Goal: Navigation & Orientation: Find specific page/section

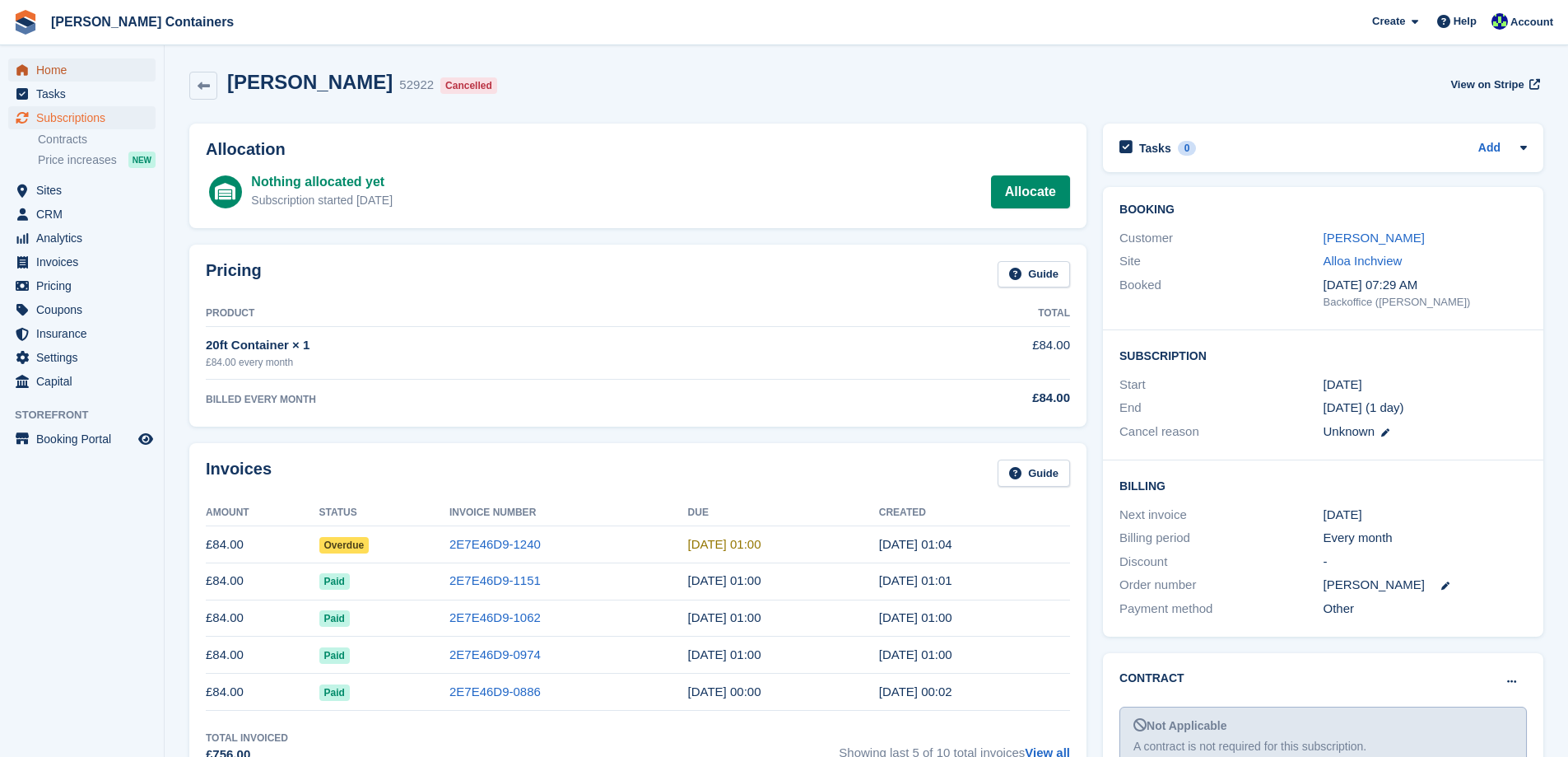
click at [63, 72] on span "Home" at bounding box center [86, 70] width 99 height 23
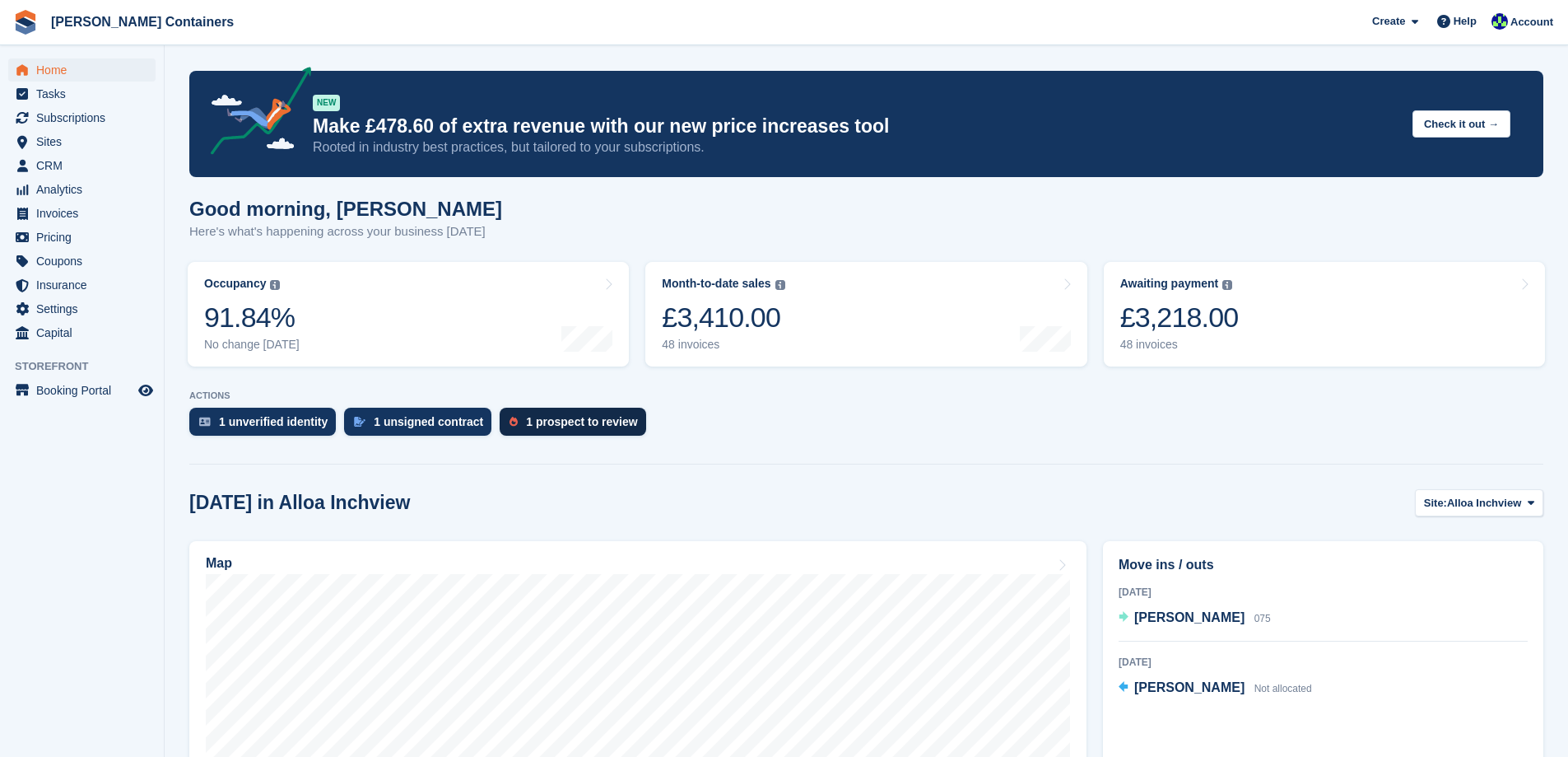
click at [526, 421] on div "1 prospect to review" at bounding box center [581, 421] width 111 height 13
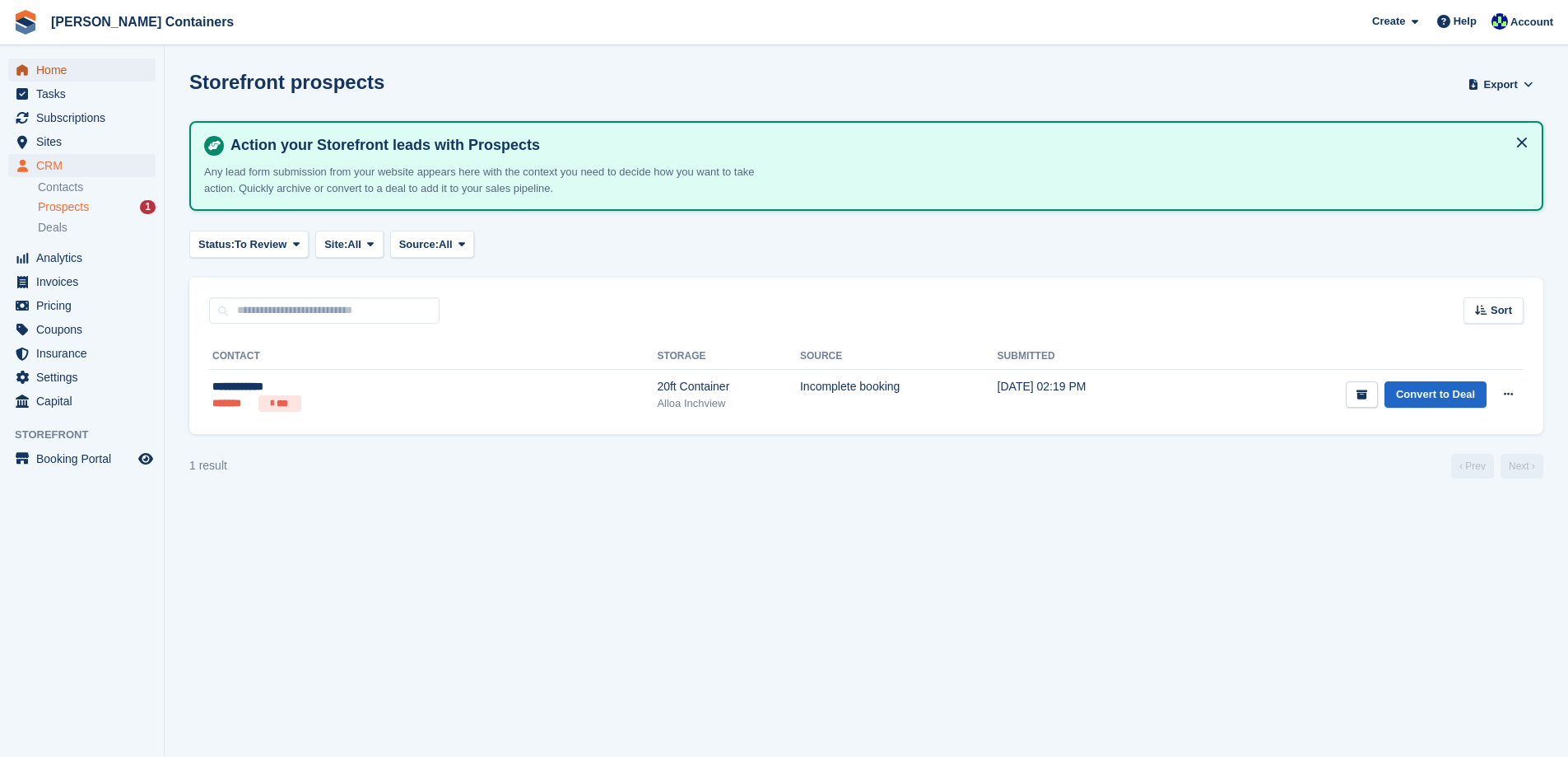
click at [45, 60] on span "Home" at bounding box center [86, 70] width 99 height 23
